Goal: Task Accomplishment & Management: Use online tool/utility

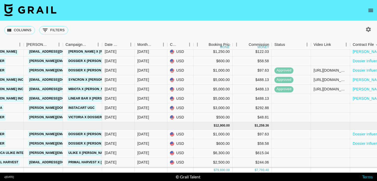
scroll to position [241, 228]
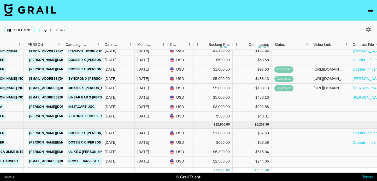
click at [145, 117] on div "[DATE]" at bounding box center [143, 116] width 12 height 5
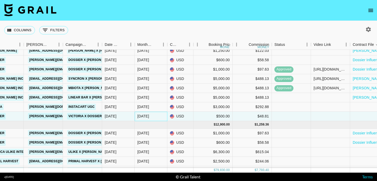
click at [145, 117] on div "[DATE]" at bounding box center [143, 116] width 12 height 5
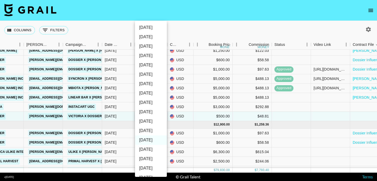
click at [148, 126] on li "[DATE]" at bounding box center [151, 130] width 32 height 9
type input "[DATE]"
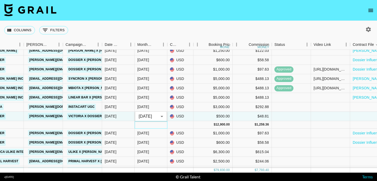
click at [160, 126] on div at bounding box center [151, 125] width 33 height 8
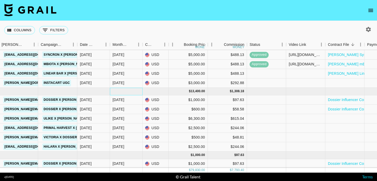
scroll to position [265, 263]
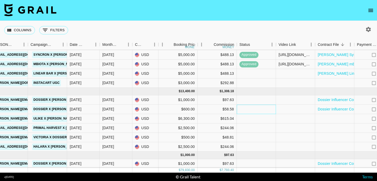
click at [261, 111] on div at bounding box center [256, 109] width 39 height 9
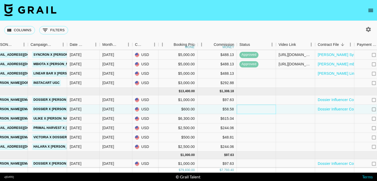
click at [261, 111] on div at bounding box center [256, 109] width 39 height 9
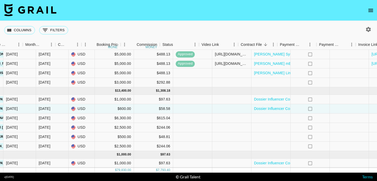
scroll to position [265, 379]
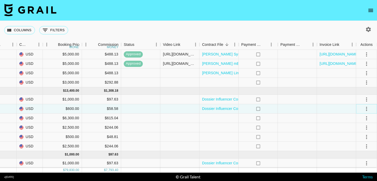
click at [366, 110] on icon "select merge strategy" at bounding box center [366, 109] width 6 height 6
click at [363, 120] on li "Confirm" at bounding box center [360, 120] width 34 height 9
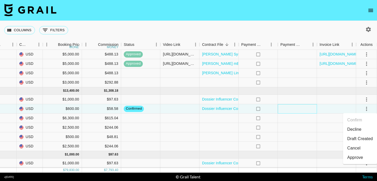
click at [300, 108] on div at bounding box center [297, 108] width 39 height 9
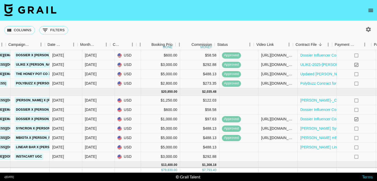
scroll to position [191, 379]
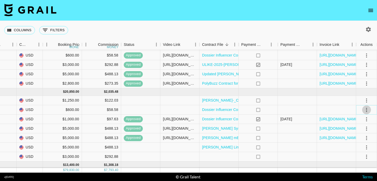
click at [366, 110] on icon "select merge strategy" at bounding box center [366, 110] width 6 height 6
click at [361, 119] on li "Confirm" at bounding box center [360, 121] width 34 height 9
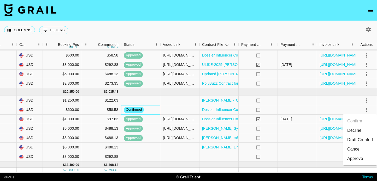
click at [155, 110] on div "confirmed" at bounding box center [140, 109] width 39 height 9
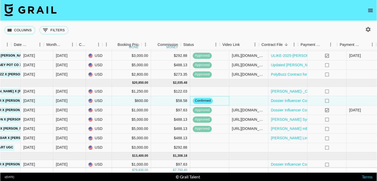
scroll to position [200, 322]
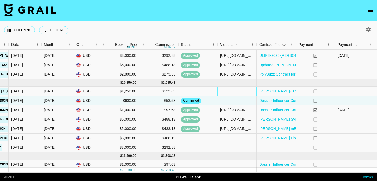
click at [231, 92] on div at bounding box center [236, 91] width 39 height 9
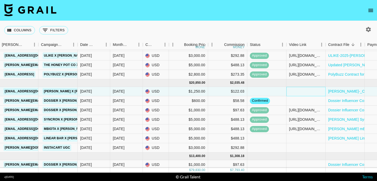
scroll to position [200, 252]
click at [138, 93] on div "[DATE]" at bounding box center [127, 91] width 33 height 9
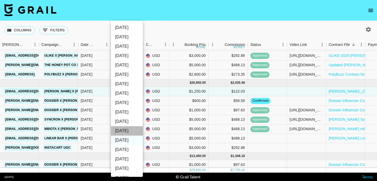
click at [141, 131] on li "[DATE]" at bounding box center [127, 130] width 32 height 9
type input "[DATE]"
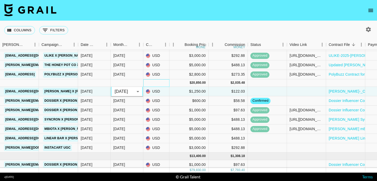
click at [147, 83] on div at bounding box center [156, 83] width 26 height 8
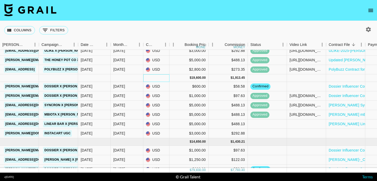
scroll to position [207, 252]
